Goal: Information Seeking & Learning: Learn about a topic

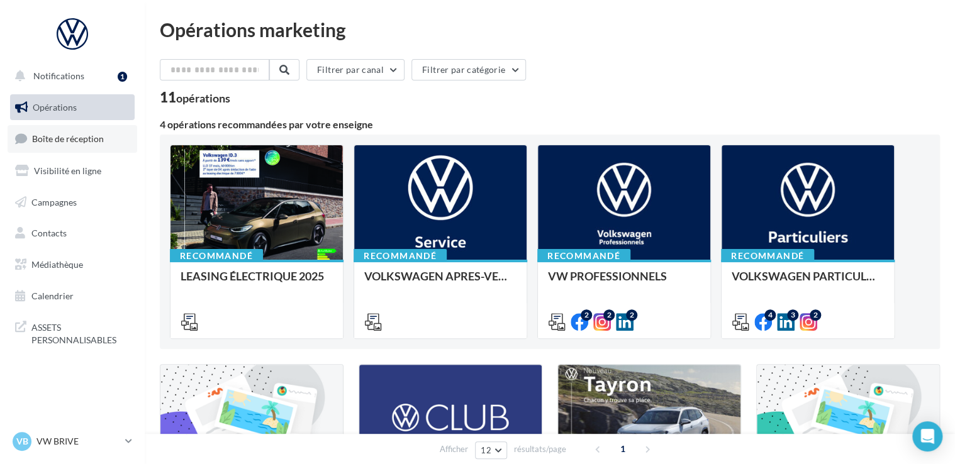
click at [62, 140] on span "Boîte de réception" at bounding box center [68, 138] width 72 height 11
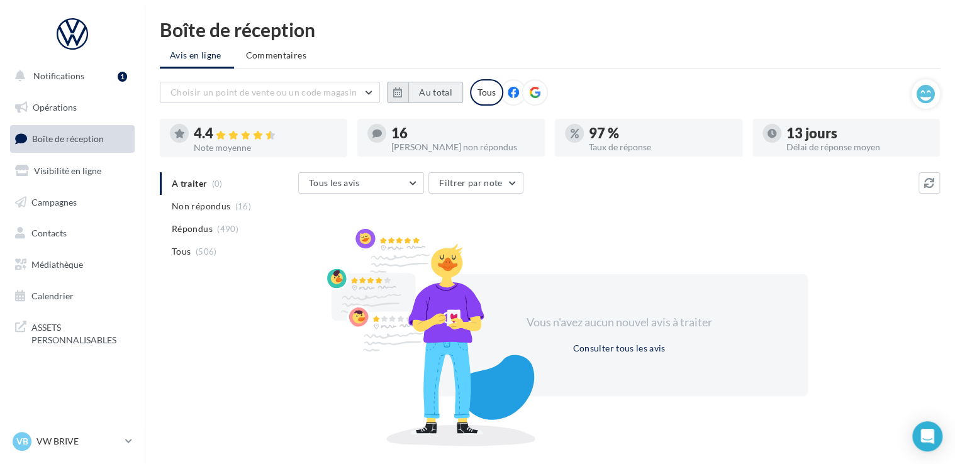
click at [430, 95] on button "Au total" at bounding box center [435, 92] width 55 height 21
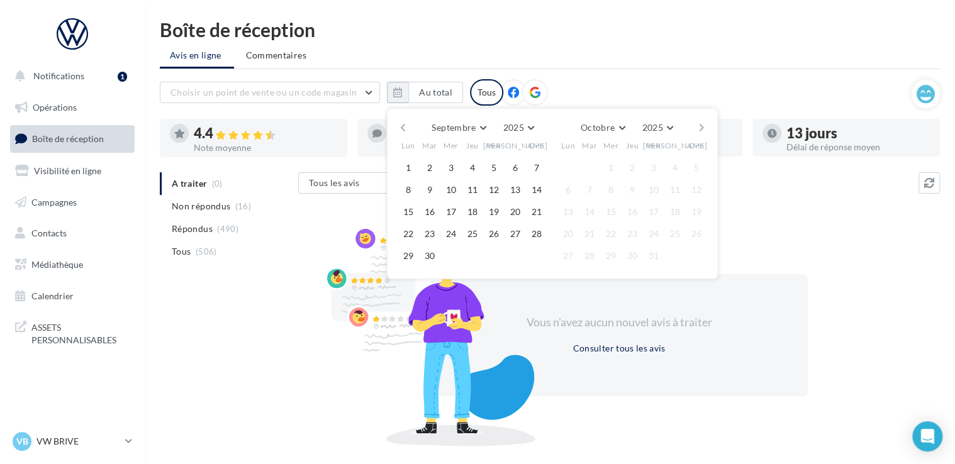
click at [408, 127] on div "Septembre [PERSON_NAME] Mars Avril Mai Juin Juillet Août Septembre Octobre Nove…" at bounding box center [551, 128] width 287 height 18
click at [405, 124] on button "button" at bounding box center [403, 128] width 11 height 18
click at [430, 159] on button "1" at bounding box center [429, 168] width 19 height 19
click at [702, 123] on button "button" at bounding box center [701, 128] width 11 height 18
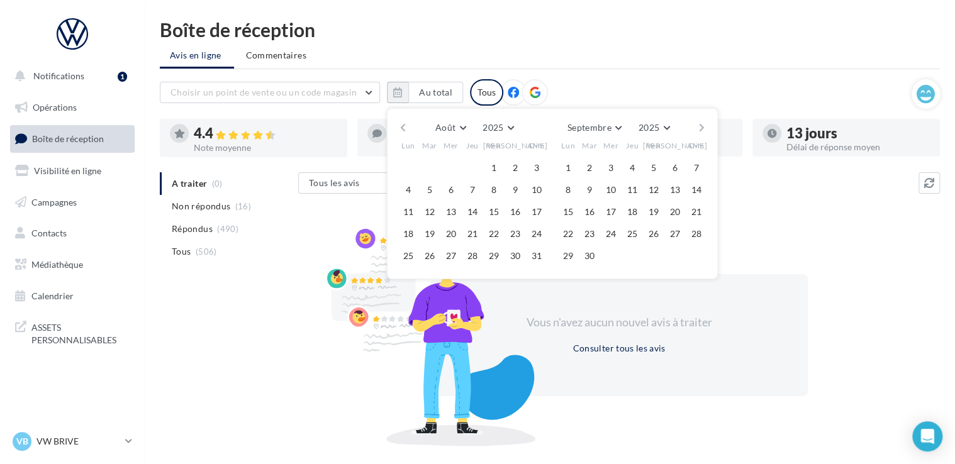
click at [702, 123] on button "button" at bounding box center [701, 128] width 11 height 18
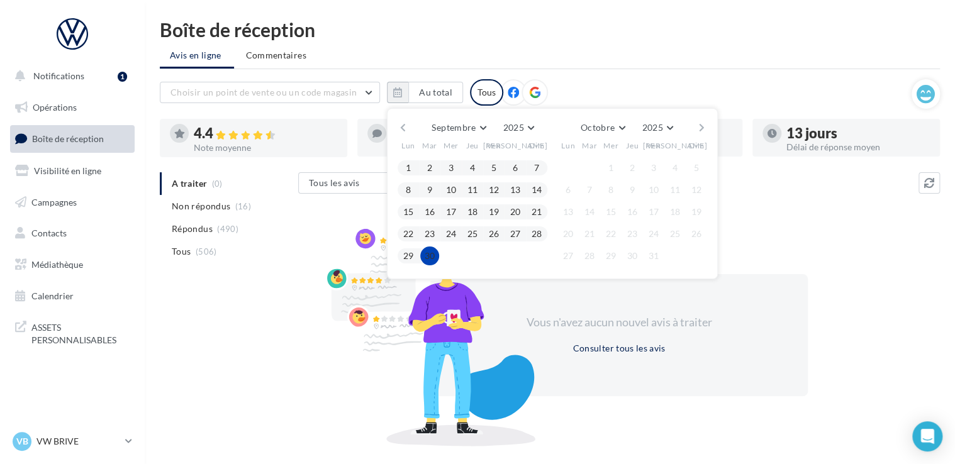
click at [430, 253] on button "30" at bounding box center [429, 256] width 19 height 19
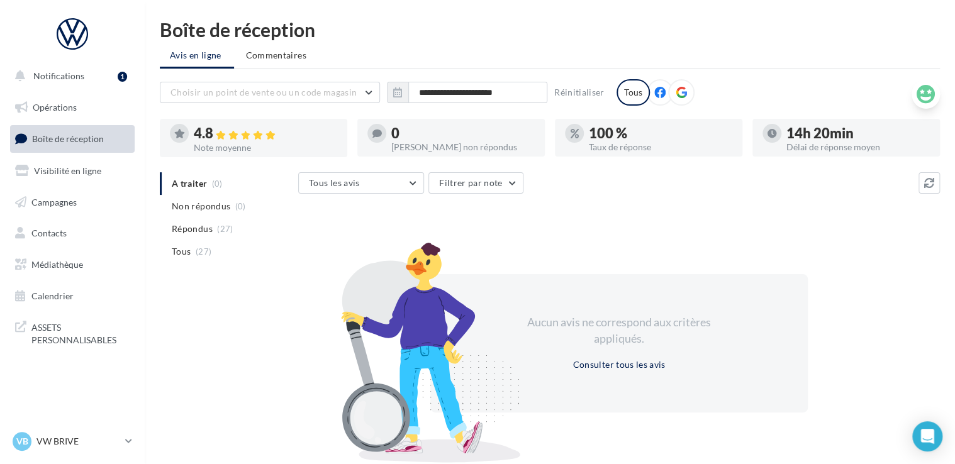
click at [921, 91] on icon at bounding box center [925, 94] width 18 height 19
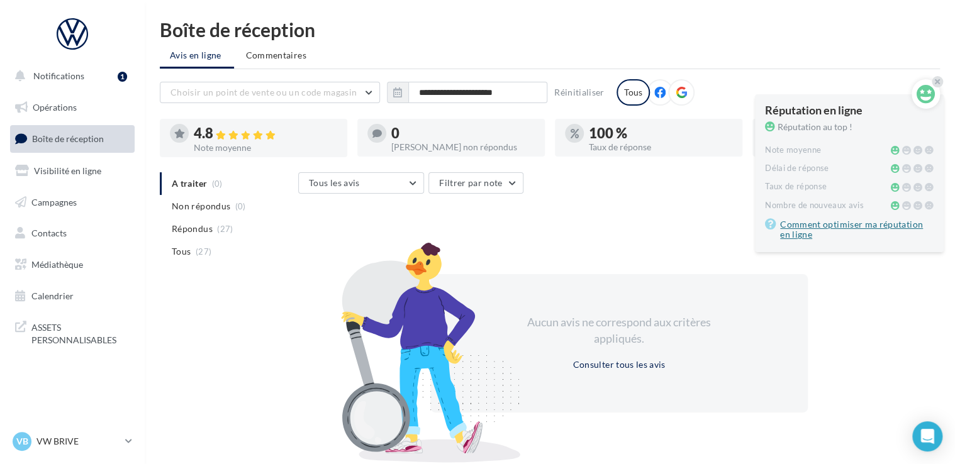
click at [789, 231] on link "Comment optimiser ma réputation en ligne" at bounding box center [849, 229] width 169 height 25
drag, startPoint x: 41, startPoint y: 145, endPoint x: 48, endPoint y: 140, distance: 8.6
click at [41, 145] on link "Boîte de réception" at bounding box center [73, 138] width 130 height 27
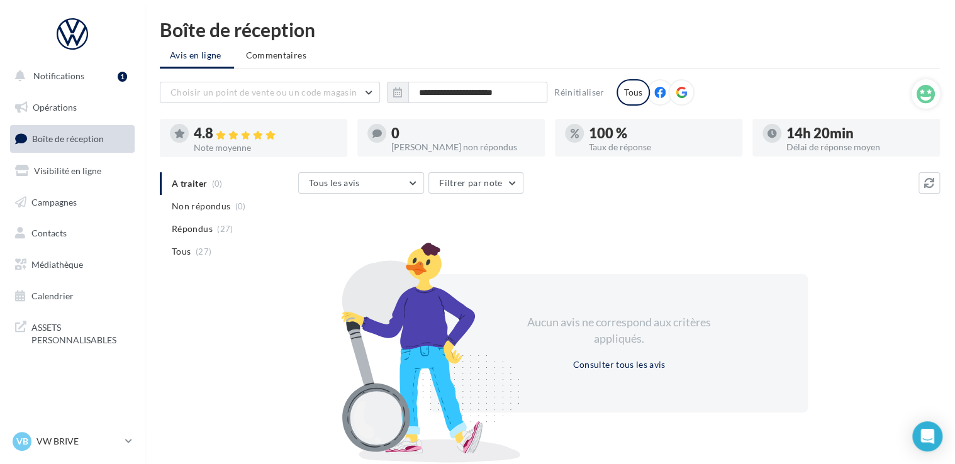
click at [104, 138] on link "Boîte de réception" at bounding box center [73, 138] width 130 height 27
